Goal: Information Seeking & Learning: Check status

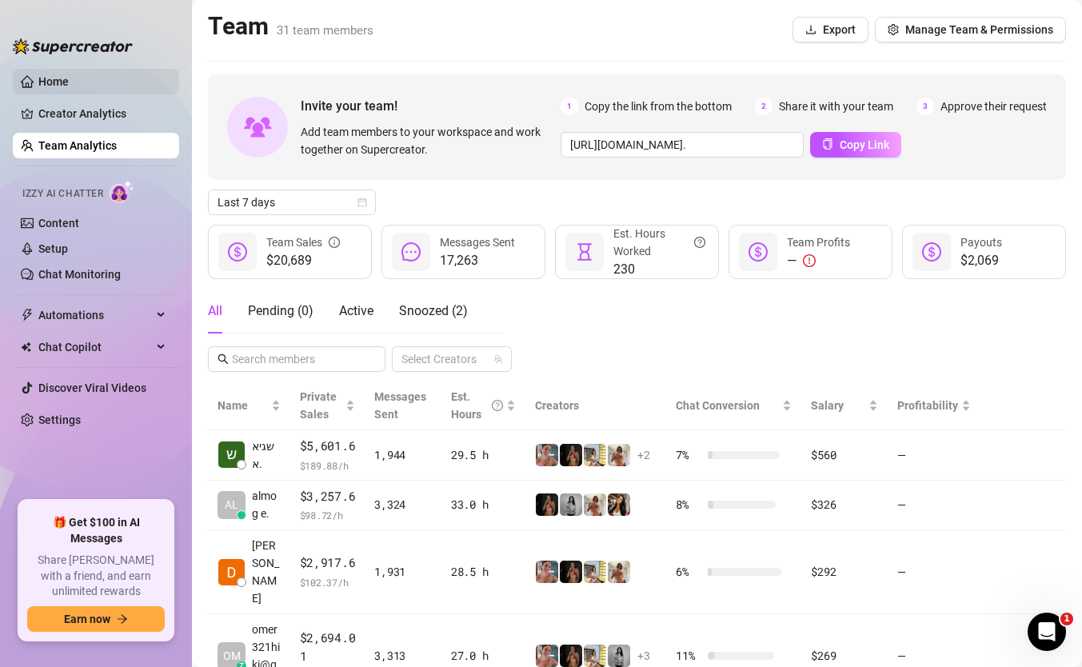
click at [69, 78] on link "Home" at bounding box center [53, 81] width 30 height 13
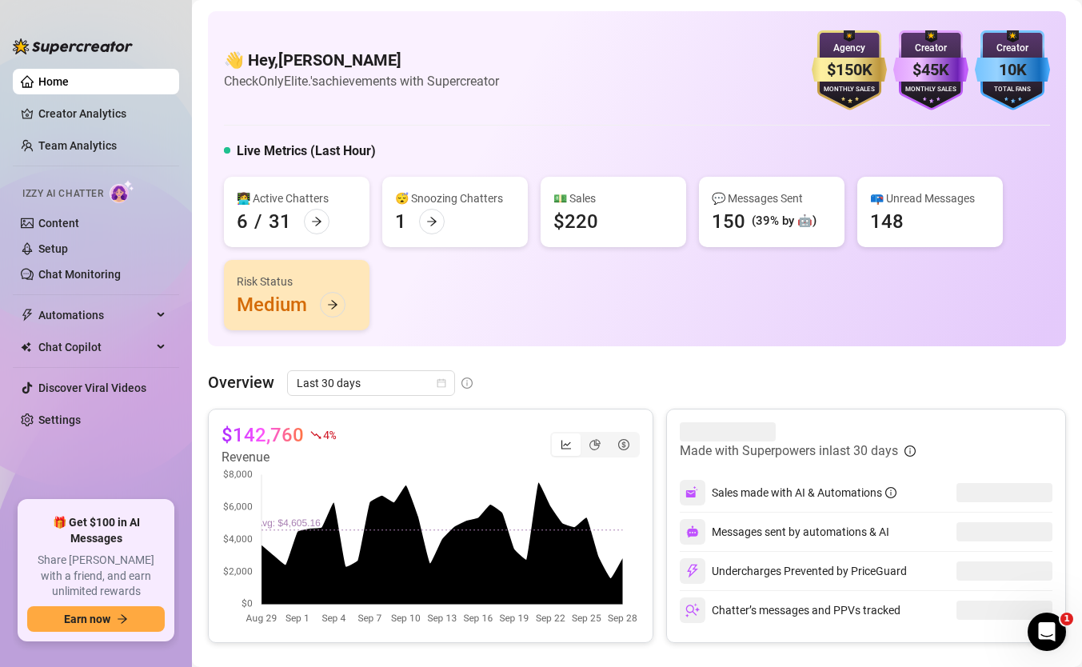
click at [102, 130] on ul "Home Creator Analytics Team Analytics Izzy AI Chatter Content Setup Chat Monito…" at bounding box center [96, 278] width 166 height 432
click at [102, 142] on link "Team Analytics" at bounding box center [77, 145] width 78 height 13
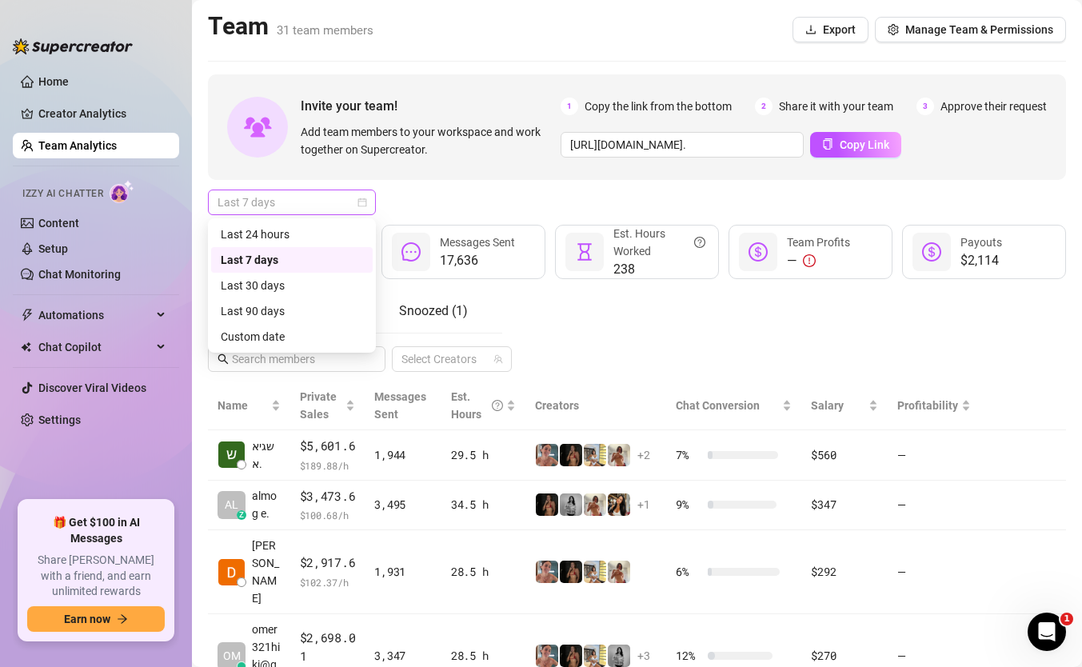
click at [312, 210] on span "Last 7 days" at bounding box center [292, 202] width 149 height 24
click at [295, 338] on div "Custom date" at bounding box center [292, 337] width 142 height 18
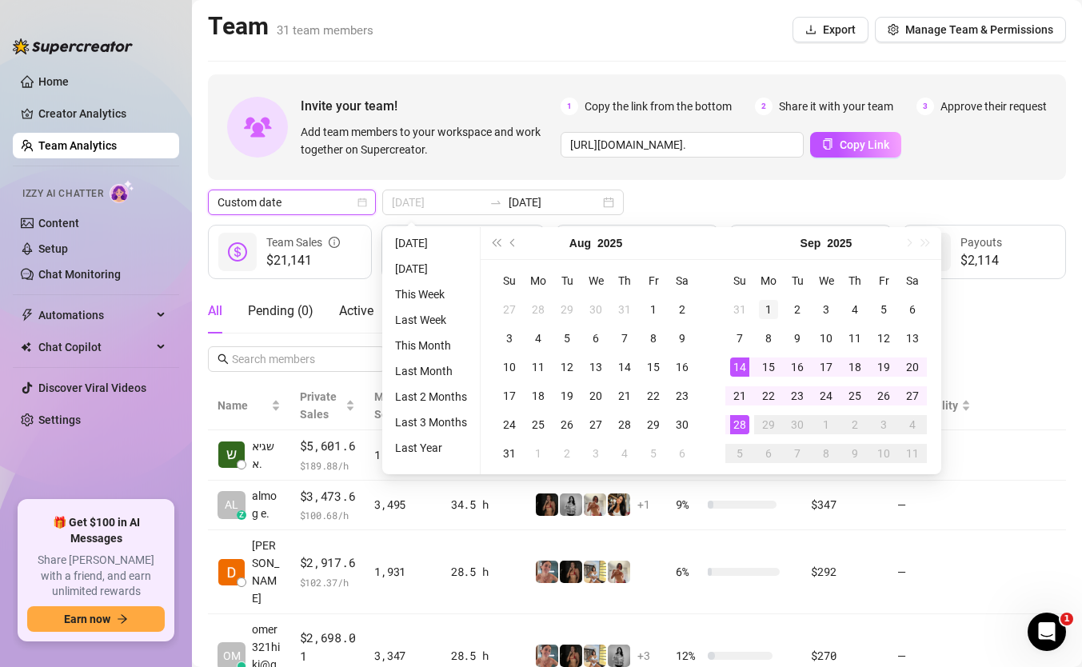
type input "[DATE]"
click at [769, 307] on div "1" at bounding box center [768, 309] width 19 height 19
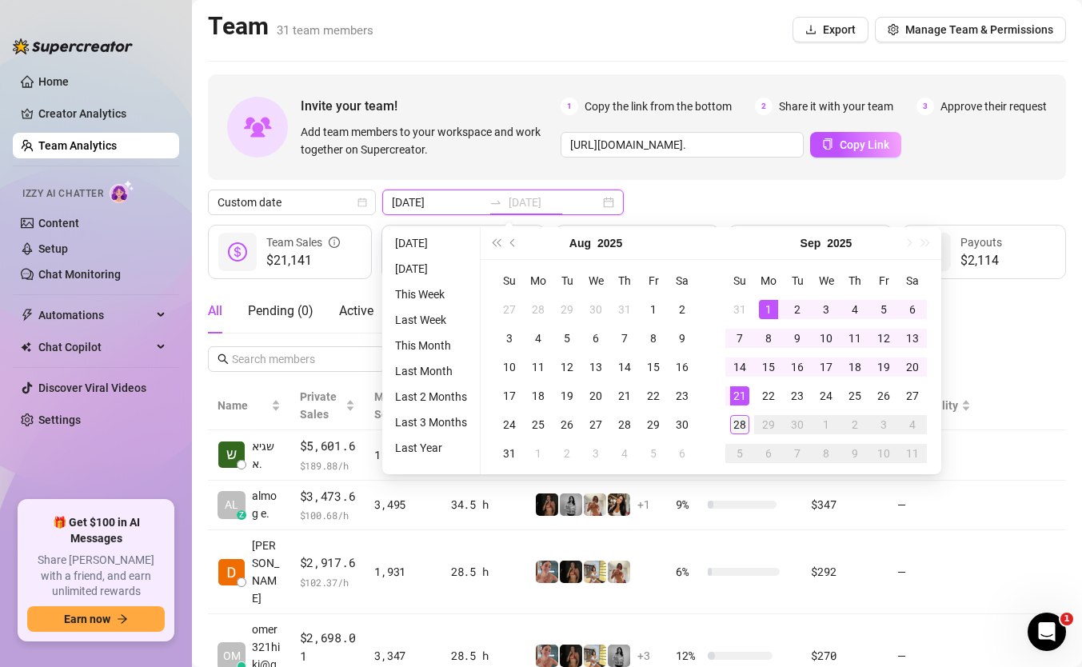
type input "[DATE]"
click at [737, 423] on div "28" at bounding box center [739, 424] width 19 height 19
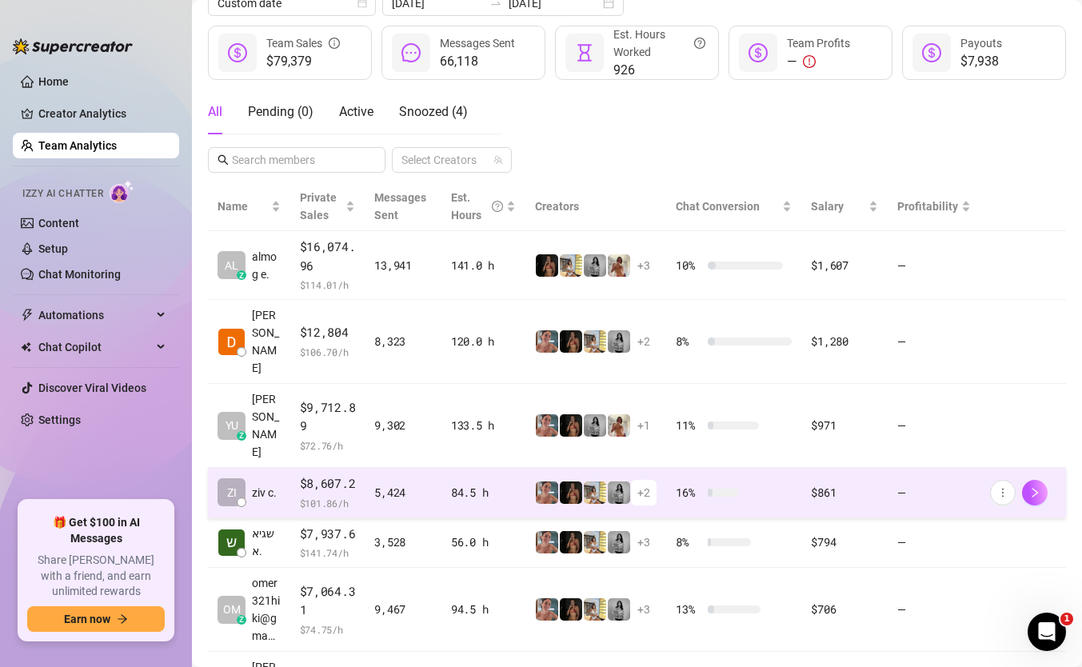
scroll to position [183, 0]
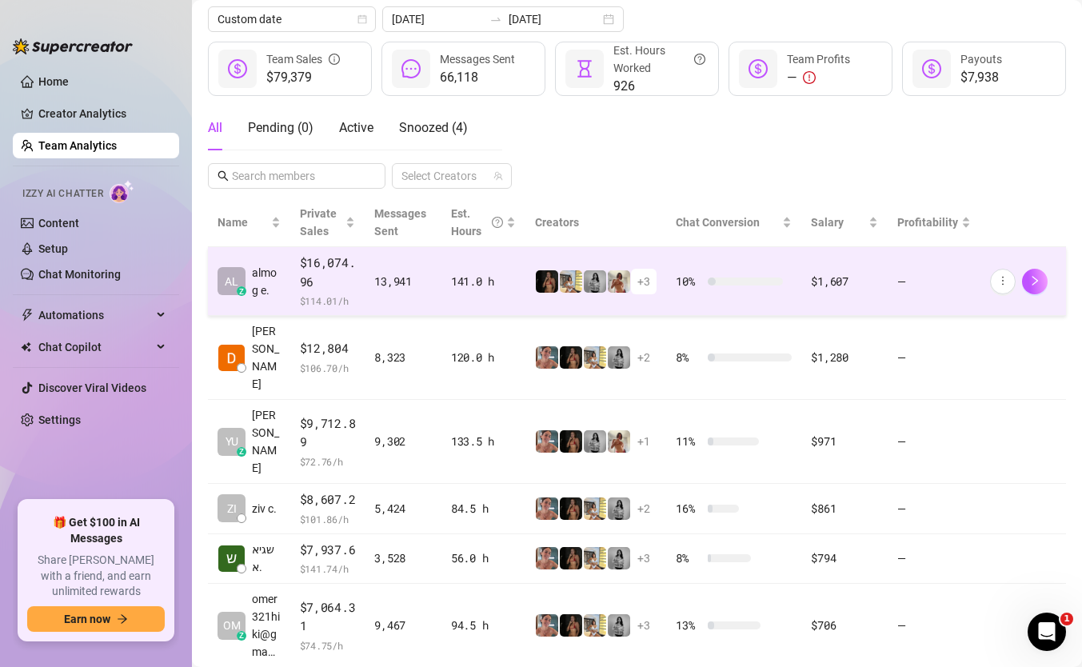
click at [395, 283] on div "13,941" at bounding box center [403, 282] width 58 height 18
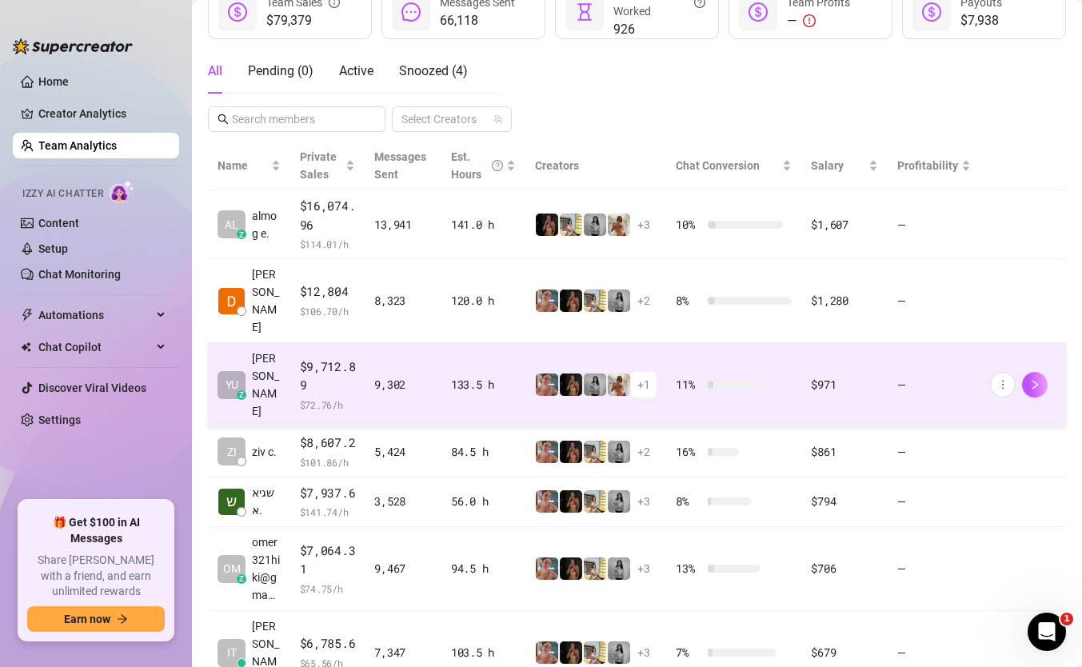
scroll to position [254, 0]
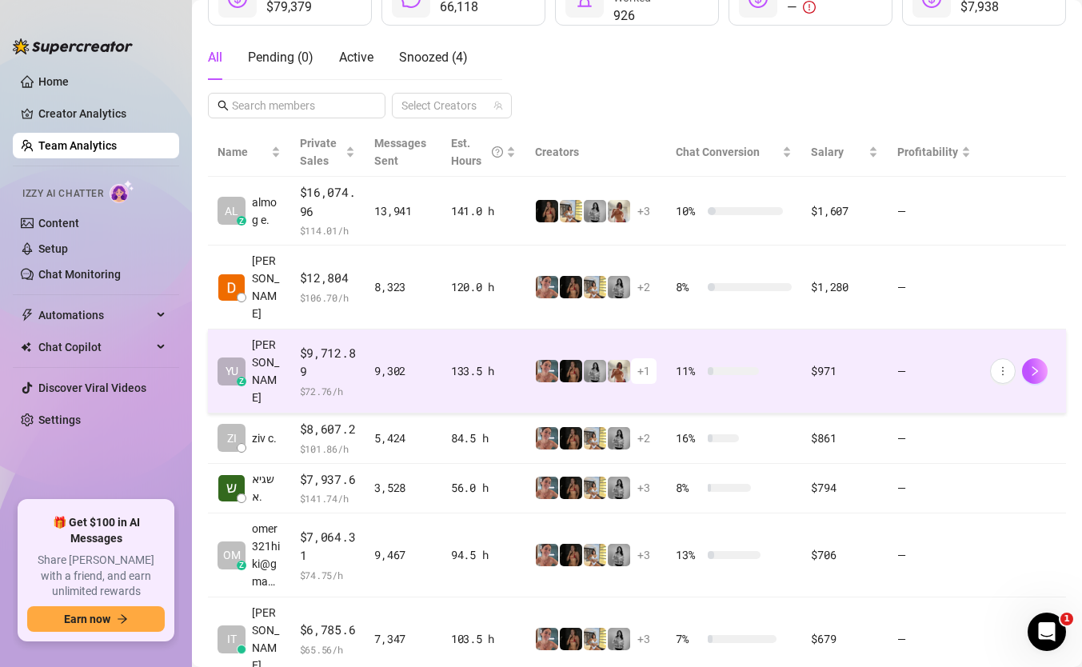
click at [369, 334] on td "9,302" at bounding box center [403, 372] width 77 height 84
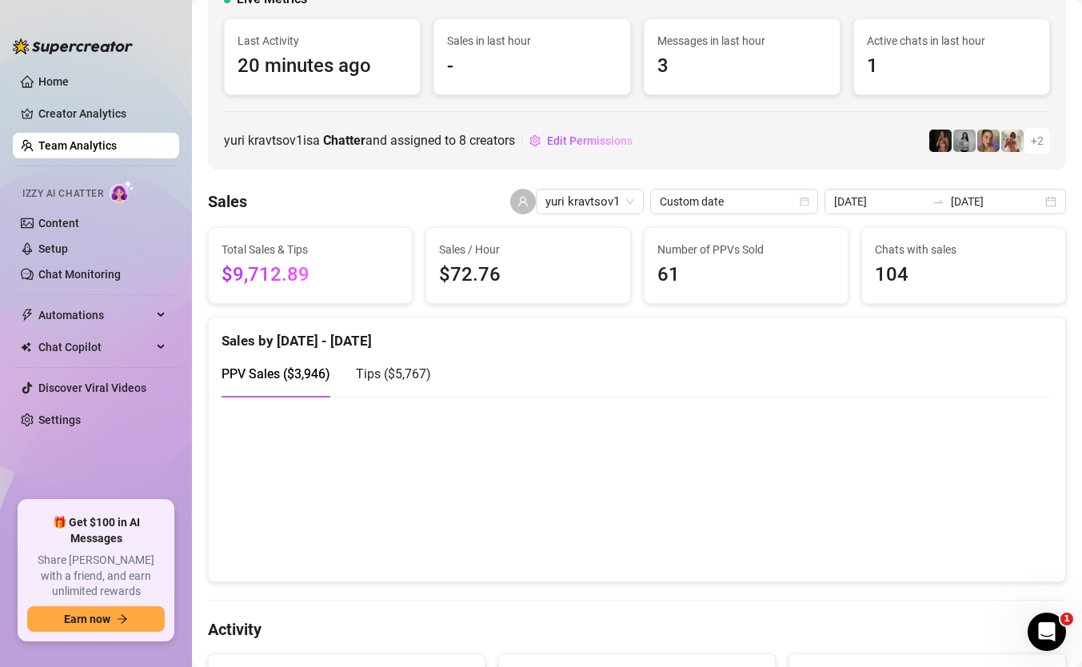
scroll to position [75, 0]
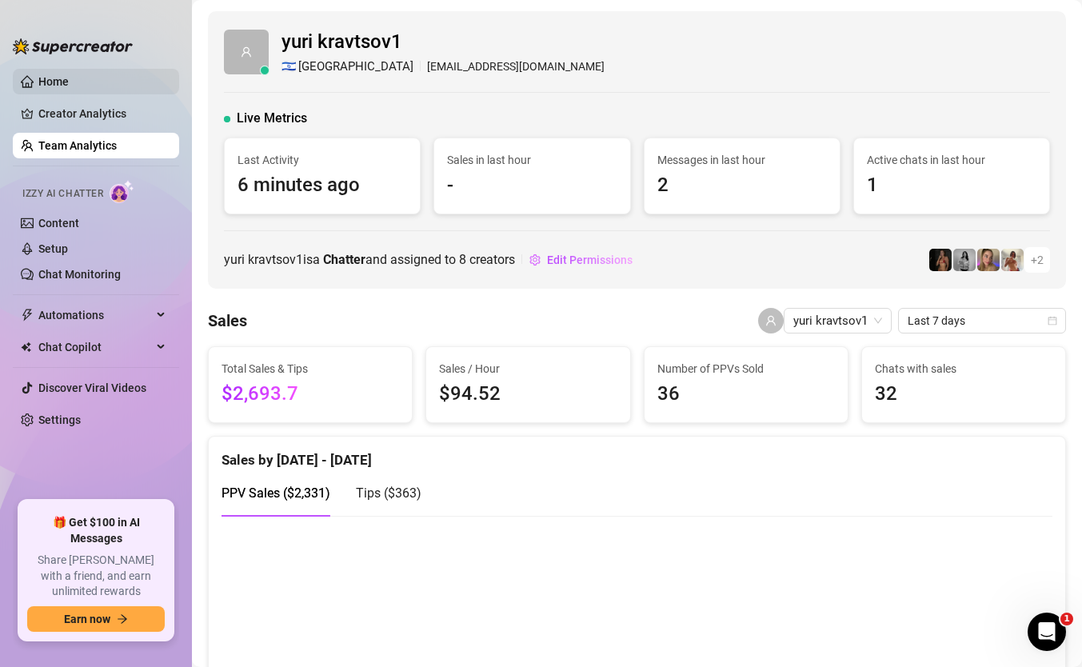
click at [69, 86] on link "Home" at bounding box center [53, 81] width 30 height 13
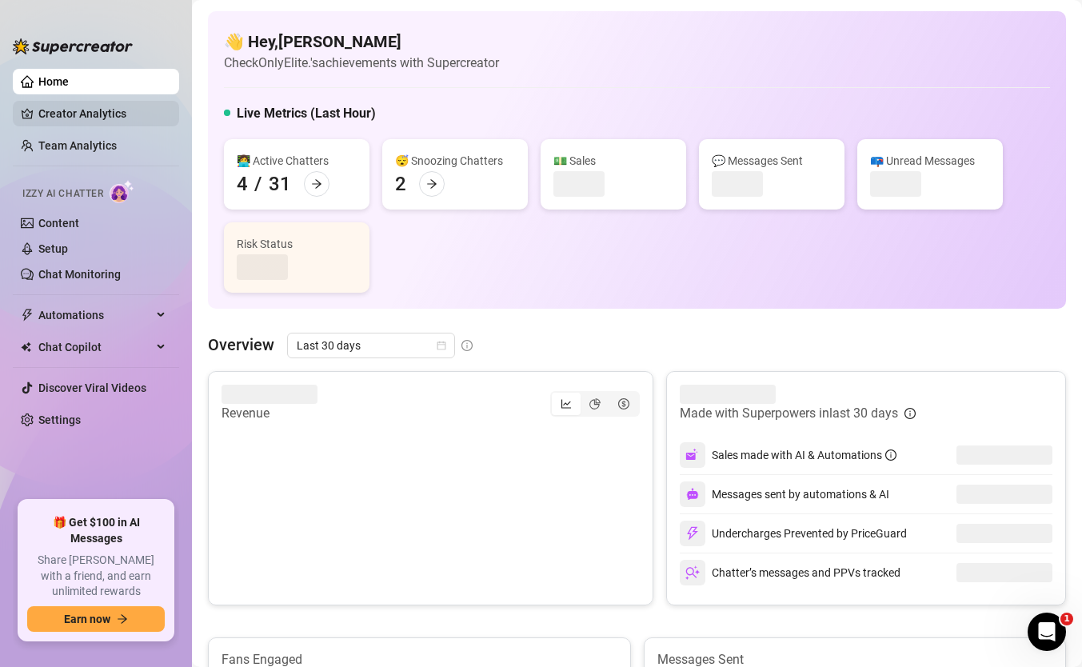
click at [102, 119] on link "Creator Analytics" at bounding box center [102, 114] width 128 height 26
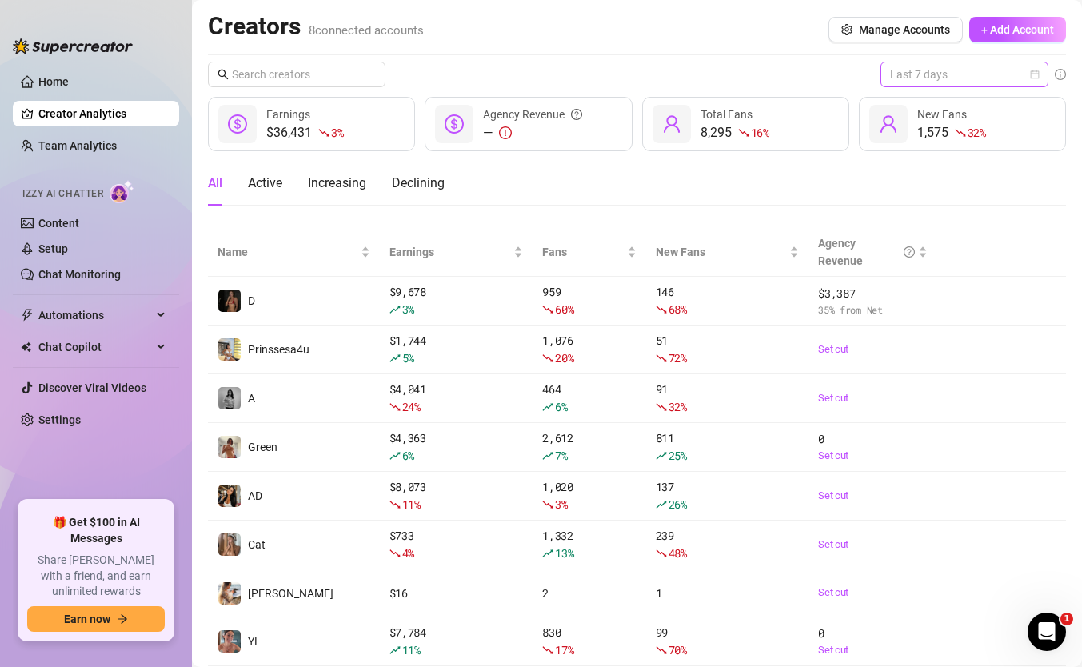
click at [933, 74] on span "Last 7 days" at bounding box center [964, 74] width 149 height 24
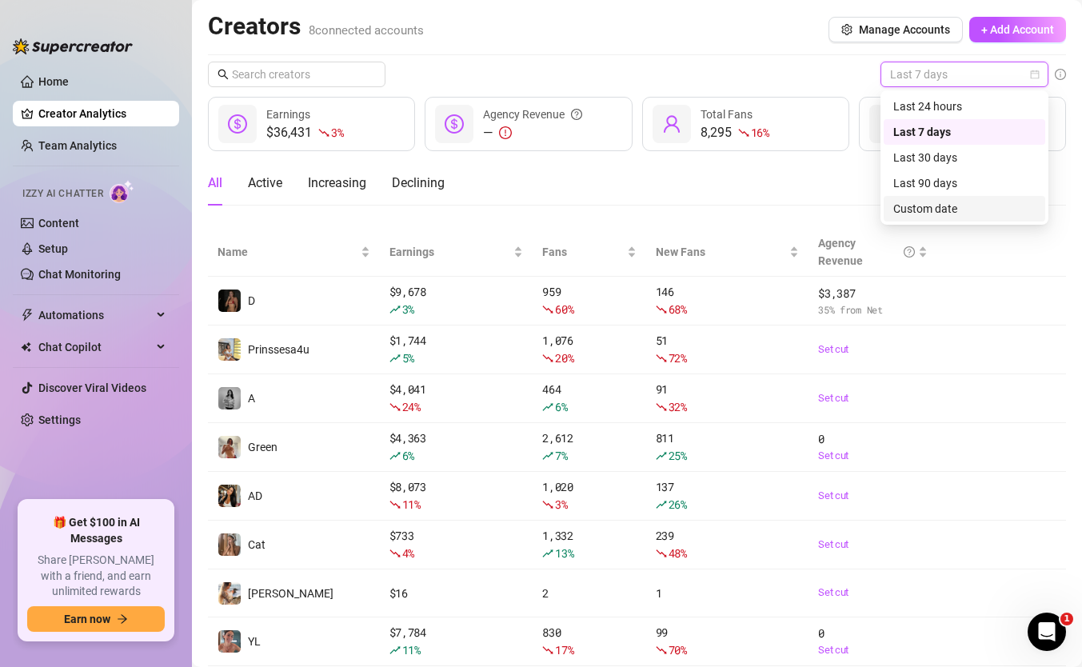
click at [931, 205] on div "Custom date" at bounding box center [964, 209] width 142 height 18
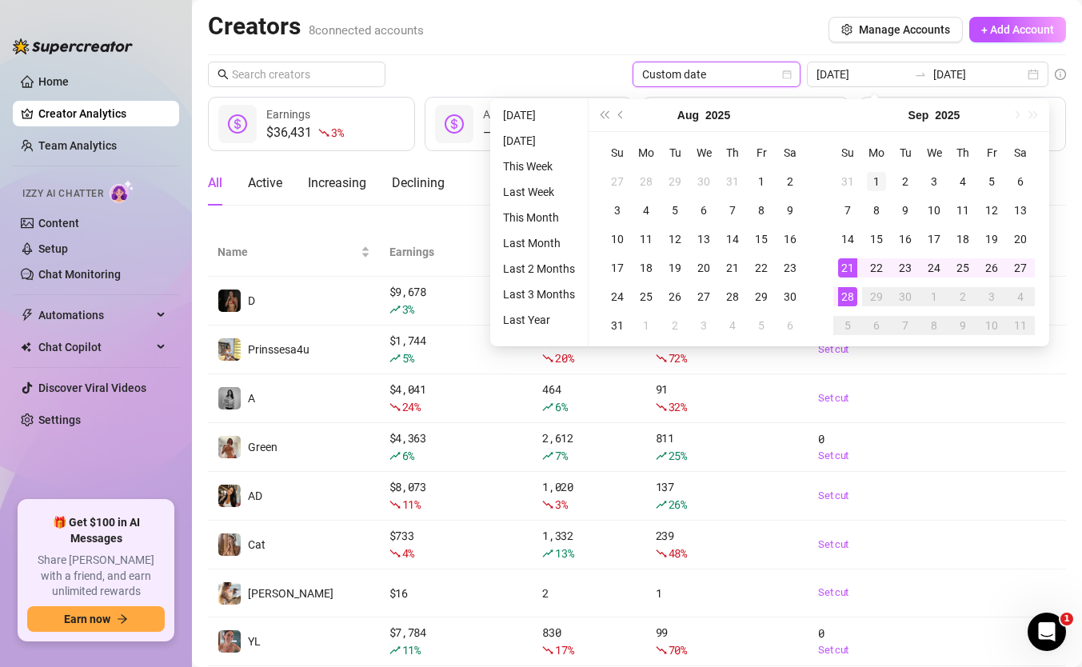
type input "[DATE]"
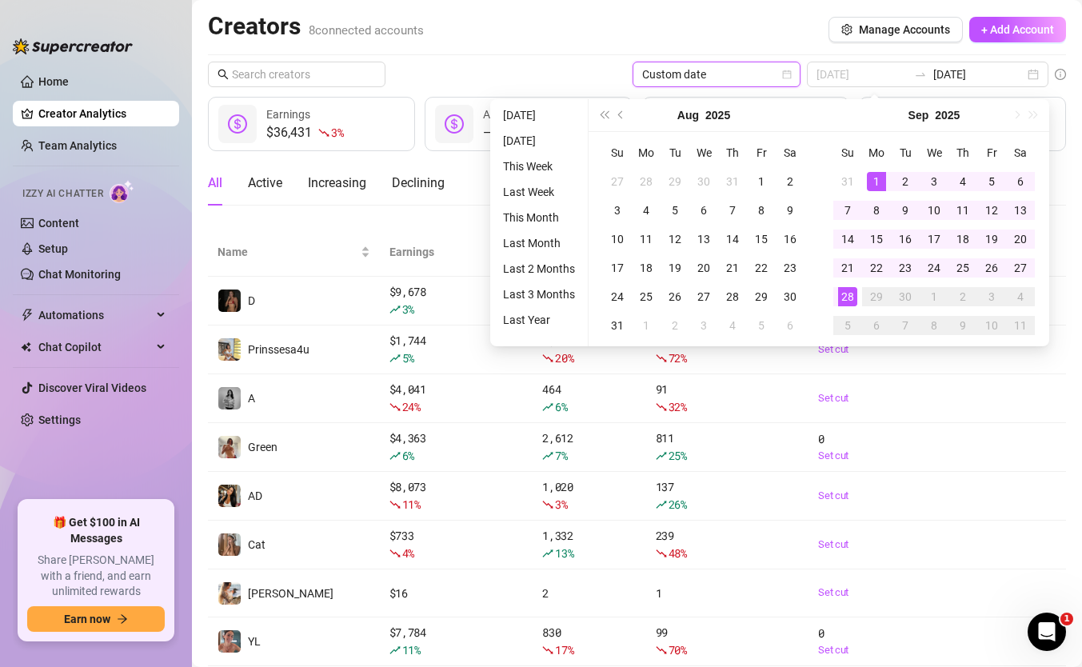
click at [881, 174] on div "1" at bounding box center [876, 181] width 19 height 19
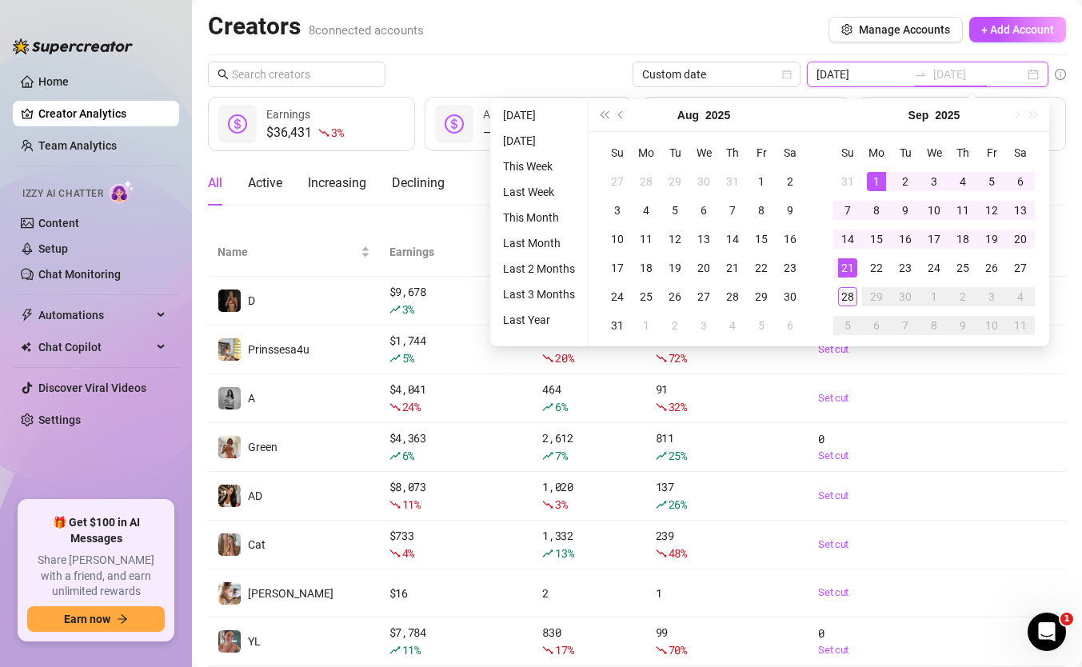
type input "[DATE]"
click at [845, 294] on div "28" at bounding box center [847, 296] width 19 height 19
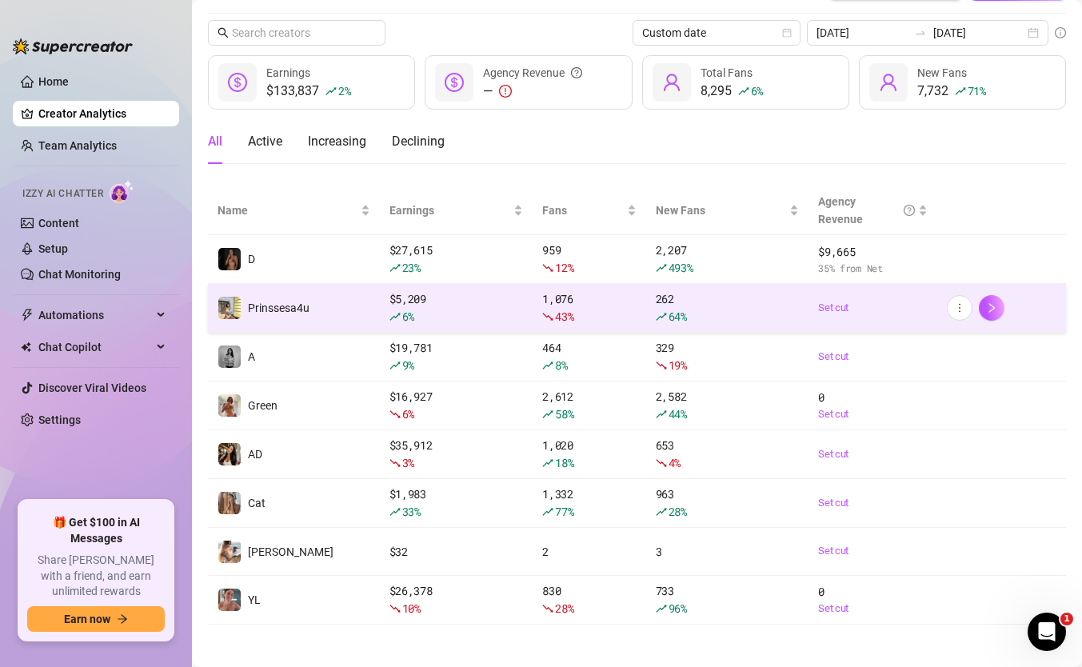
scroll to position [47, 0]
